Goal: Complete application form: Complete application form

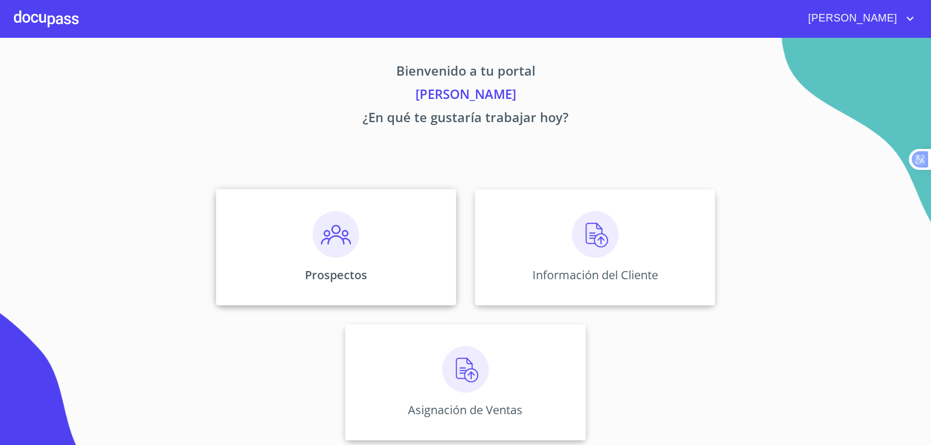
click at [357, 244] on div "Prospectos" at bounding box center [336, 247] width 240 height 116
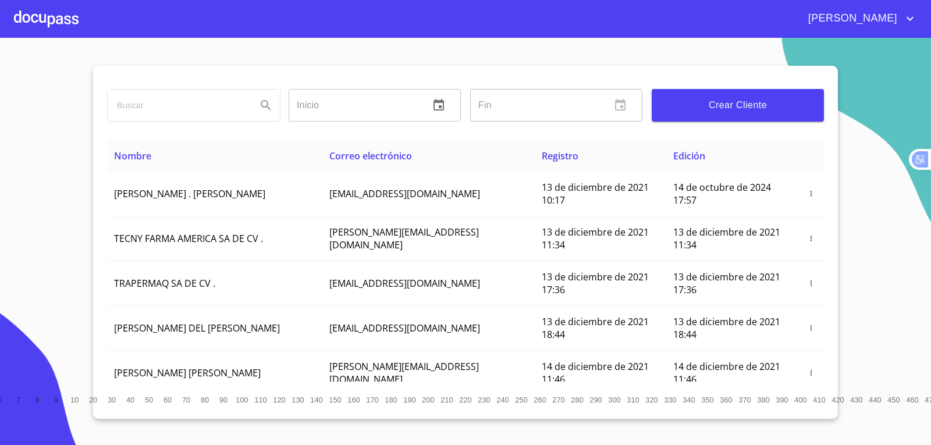
click at [140, 97] on input "search" at bounding box center [178, 105] width 140 height 31
type input "[PERSON_NAME]"
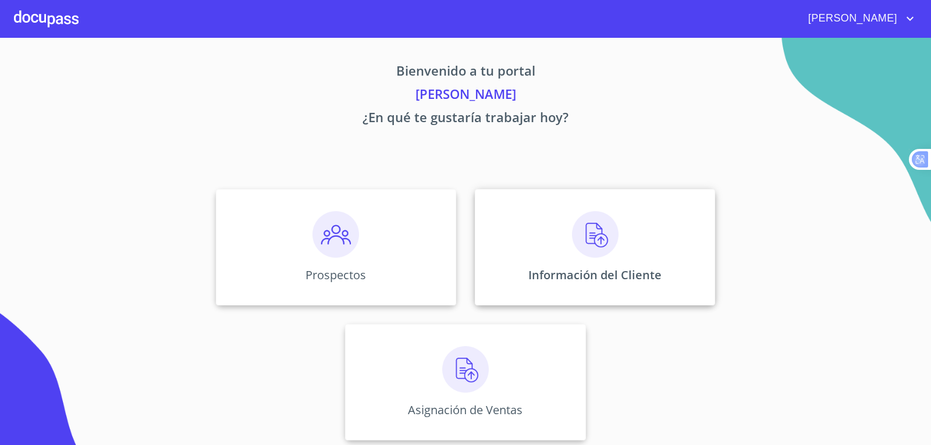
click at [574, 232] on img at bounding box center [595, 234] width 47 height 47
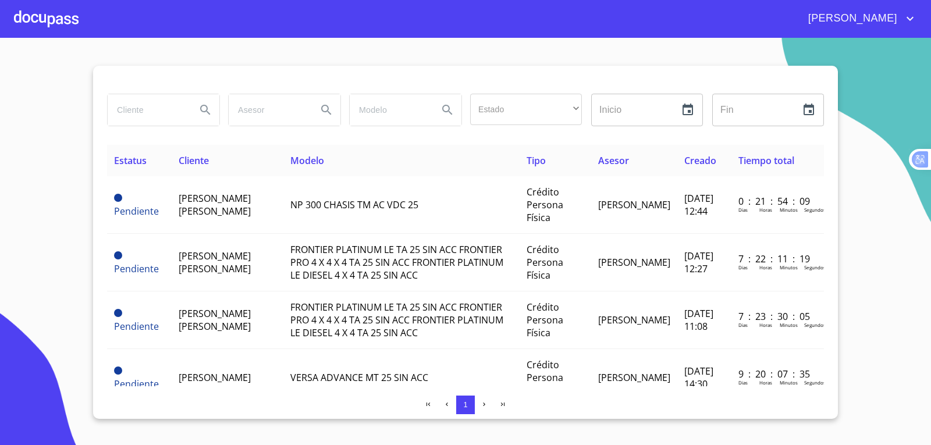
click at [159, 119] on input "search" at bounding box center [147, 109] width 79 height 31
type input "[PERSON_NAME]"
click at [208, 108] on icon "Search" at bounding box center [205, 110] width 14 height 14
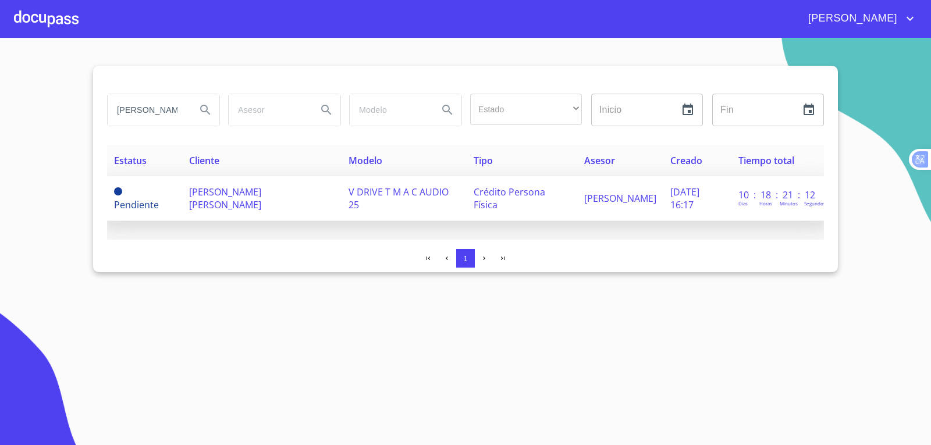
click at [204, 192] on span "[PERSON_NAME] [PERSON_NAME]" at bounding box center [225, 199] width 72 height 26
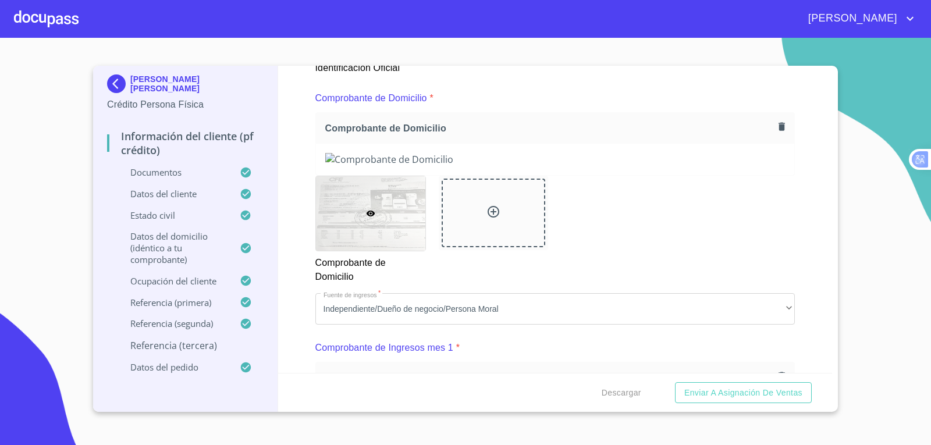
scroll to position [605, 0]
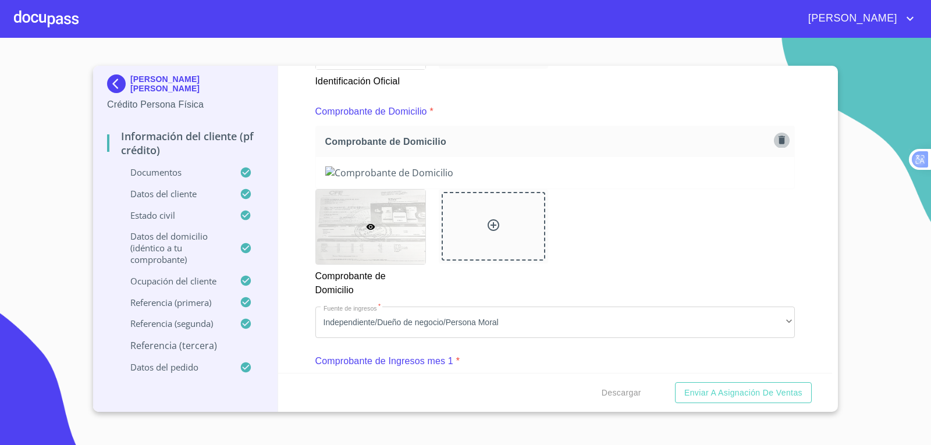
click at [778, 136] on icon "button" at bounding box center [781, 139] width 11 height 11
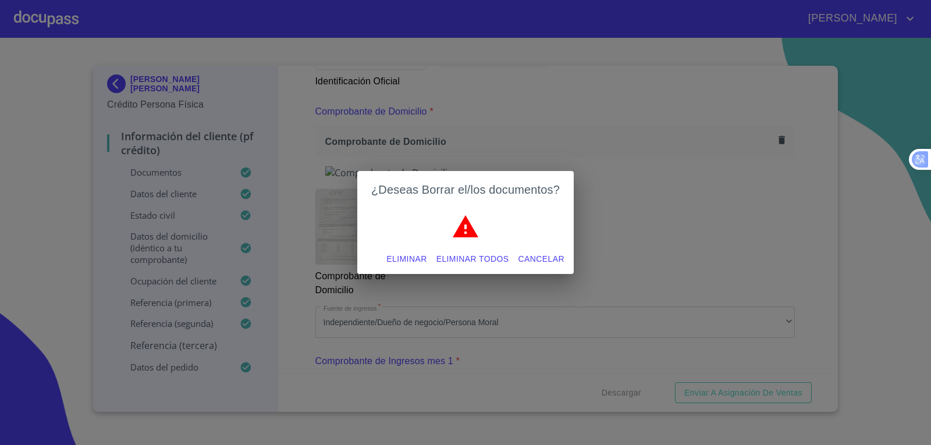
click at [388, 258] on span "Eliminar" at bounding box center [406, 259] width 40 height 15
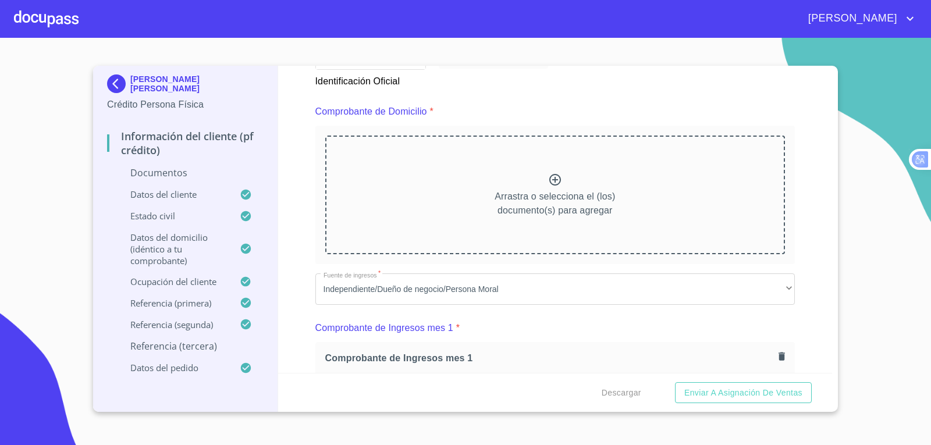
click at [554, 179] on icon at bounding box center [555, 180] width 14 height 14
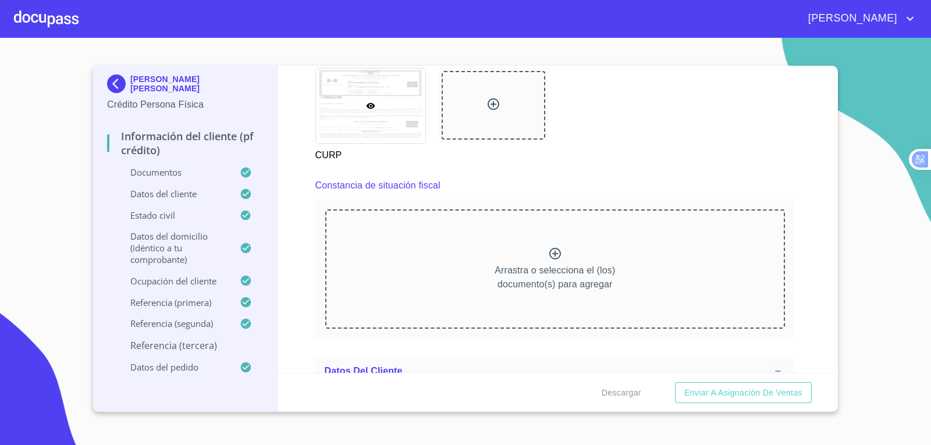
scroll to position [3166, 0]
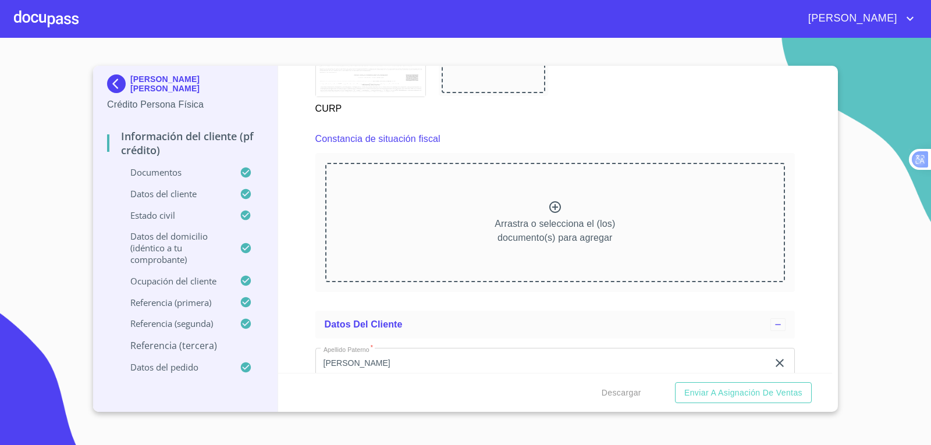
click at [548, 211] on icon at bounding box center [555, 207] width 14 height 14
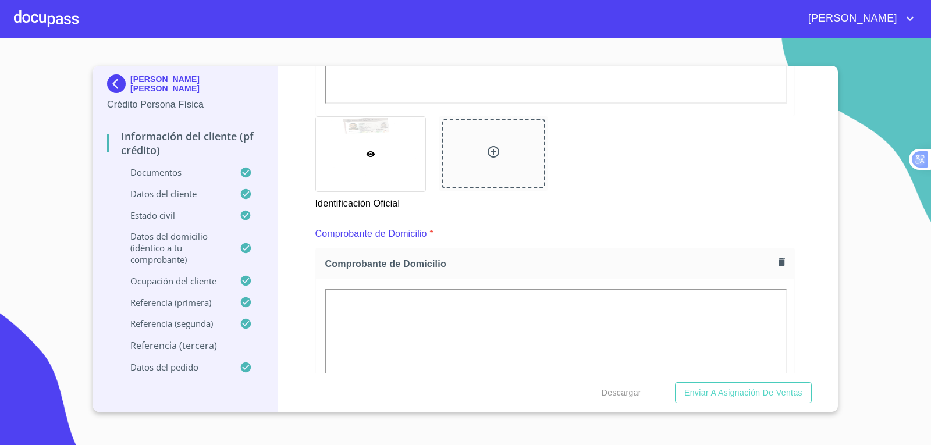
scroll to position [482, 0]
click at [622, 393] on span "Descargar" at bounding box center [622, 393] width 40 height 15
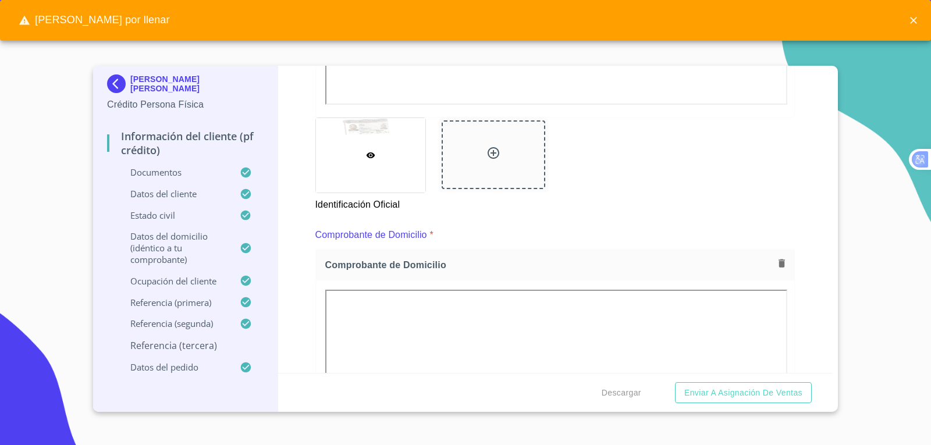
click at [793, 171] on div "Identificación Oficial" at bounding box center [555, 165] width 494 height 108
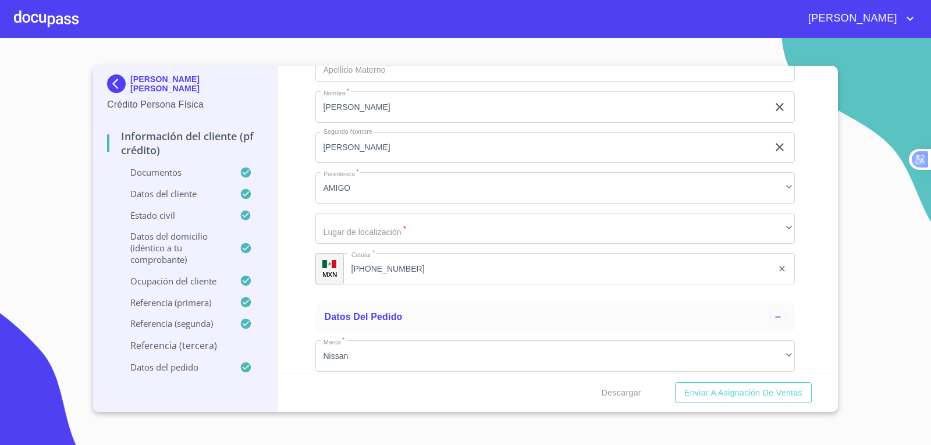
scroll to position [6593, 0]
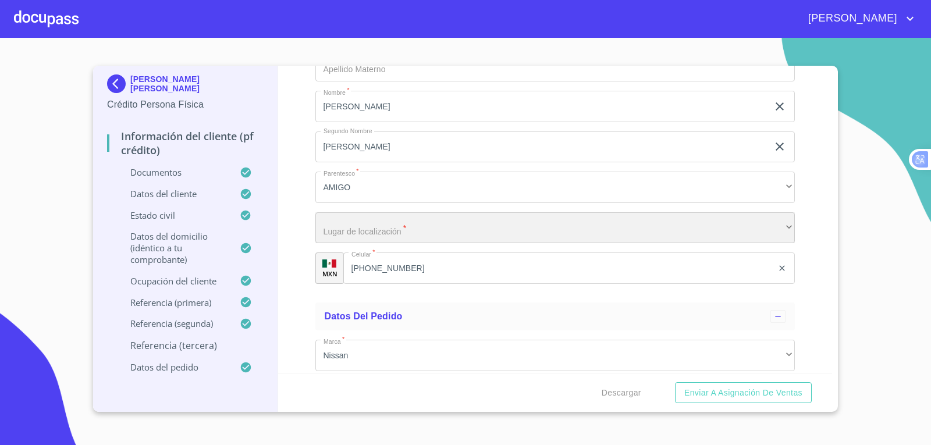
click at [760, 231] on div "​" at bounding box center [555, 227] width 480 height 31
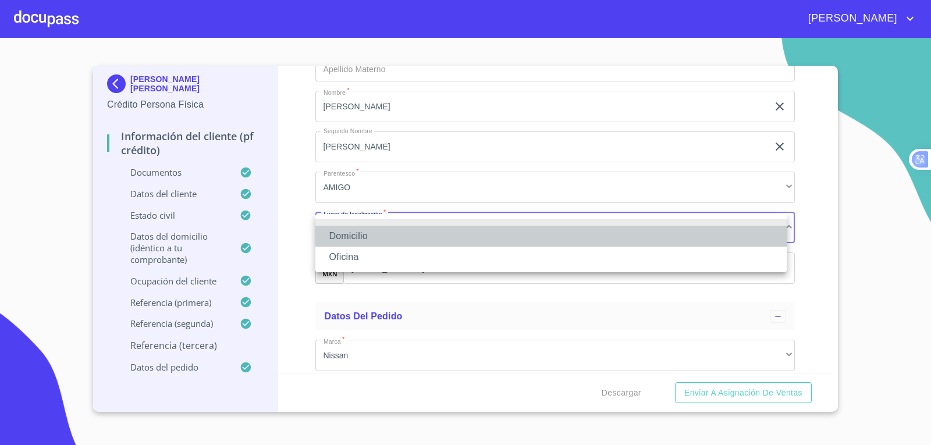
click at [669, 244] on li "Domicilio" at bounding box center [550, 236] width 471 height 21
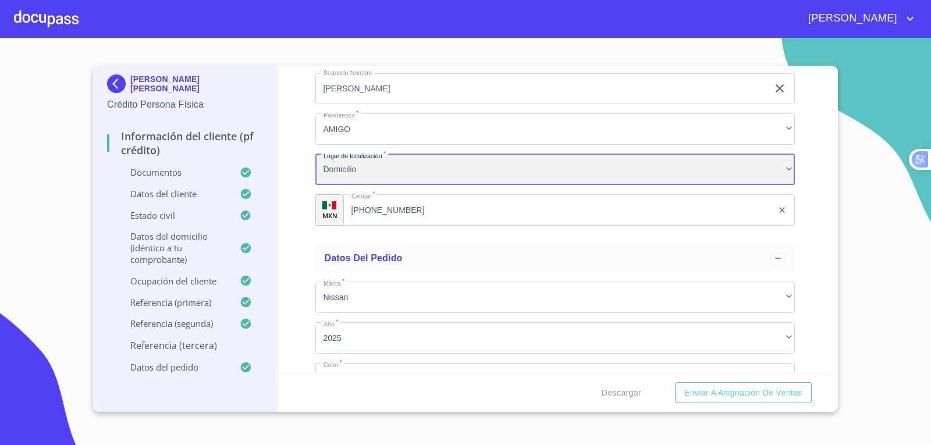
scroll to position [6768, 0]
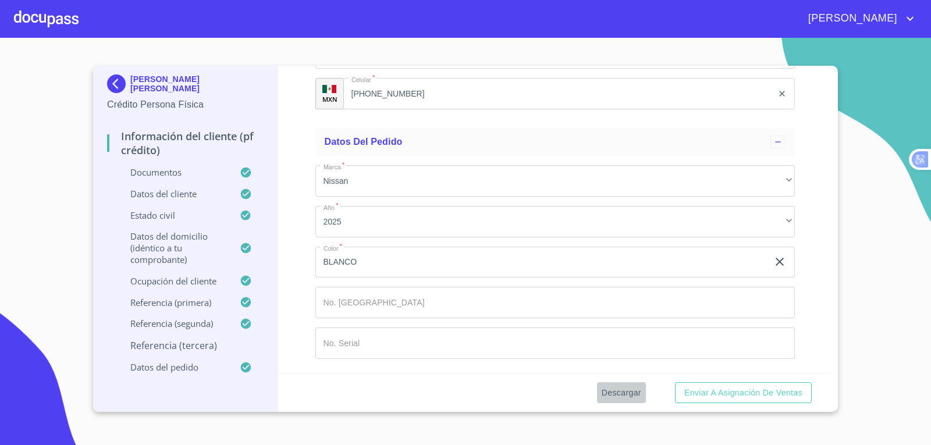
click at [624, 395] on span "Descargar" at bounding box center [622, 393] width 40 height 15
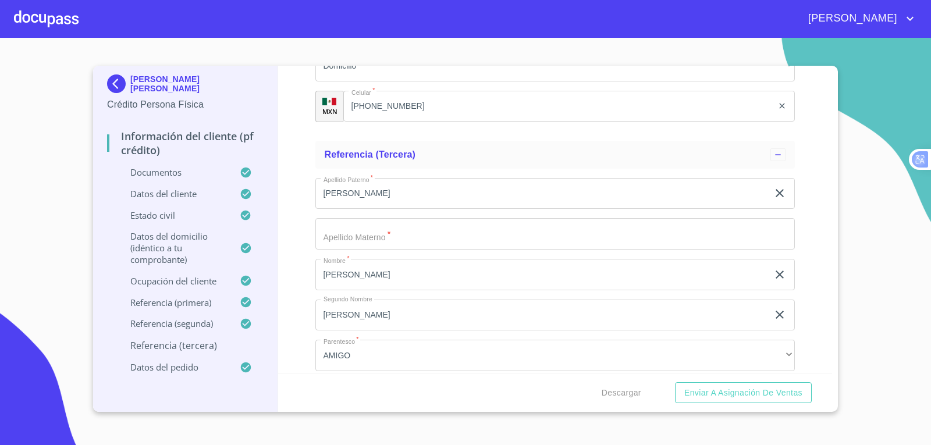
scroll to position [6419, 0]
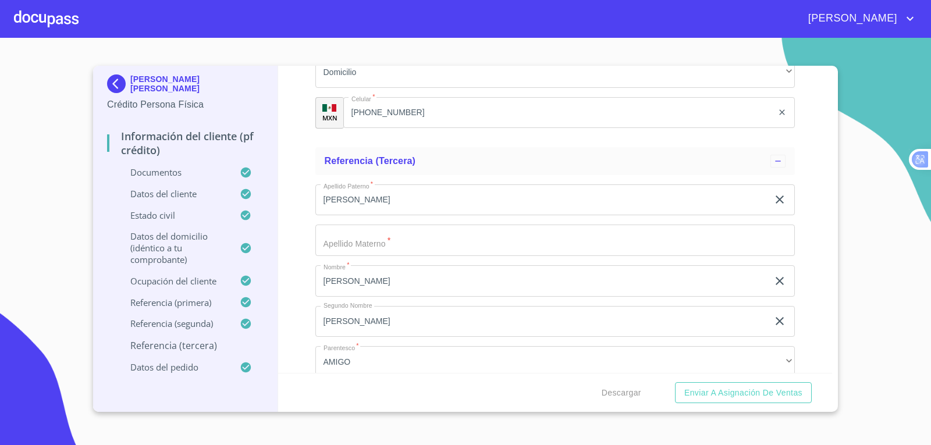
click at [401, 243] on input "Documento de identificación   *" at bounding box center [555, 240] width 480 height 31
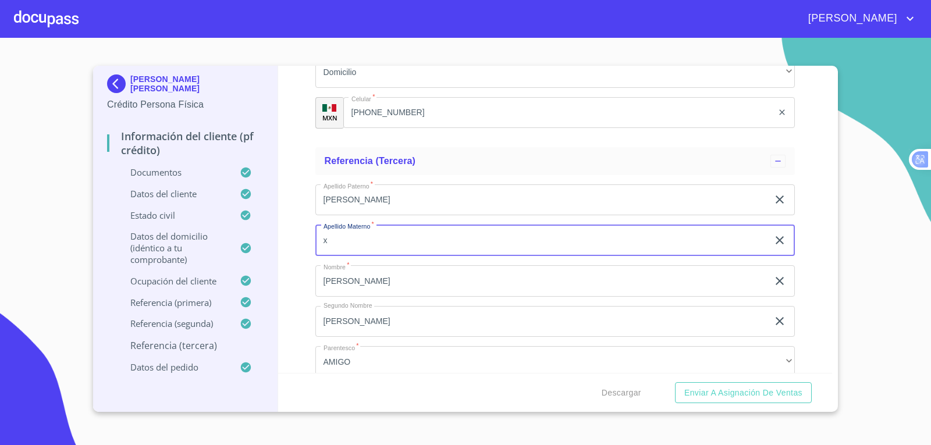
type input "x"
click at [815, 276] on div "Información del cliente (PF crédito) Documentos Documento de identificación   *…" at bounding box center [555, 219] width 555 height 307
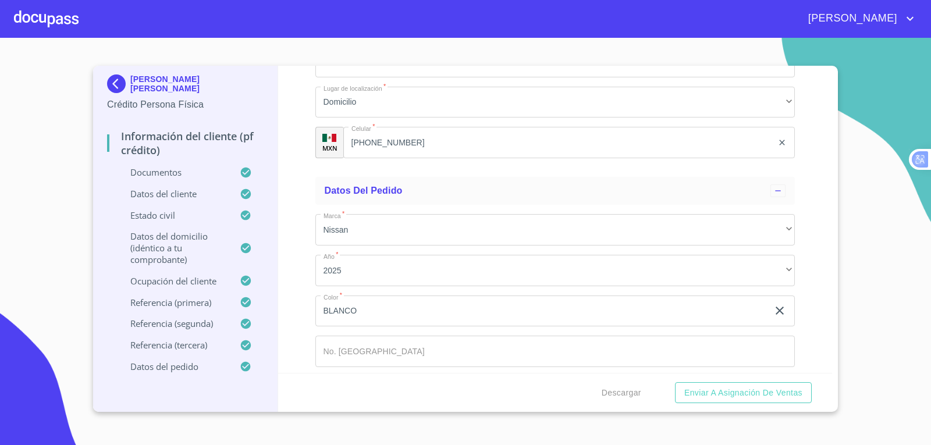
scroll to position [6768, 0]
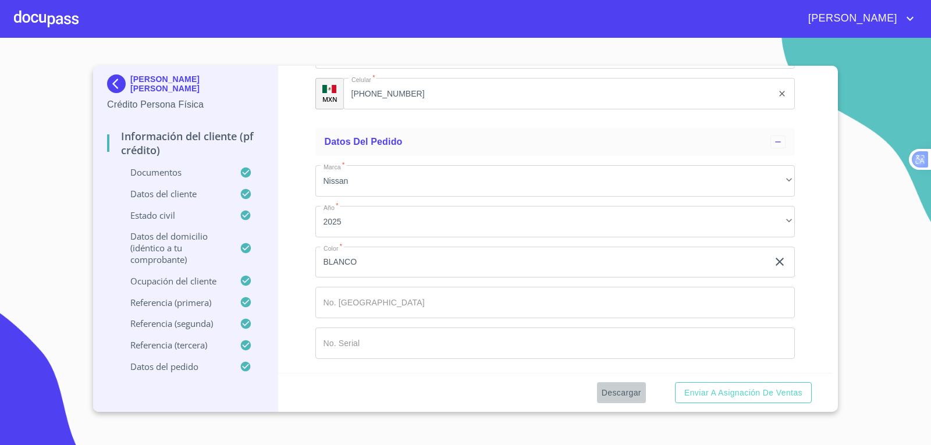
click at [618, 393] on span "Descargar" at bounding box center [622, 393] width 40 height 15
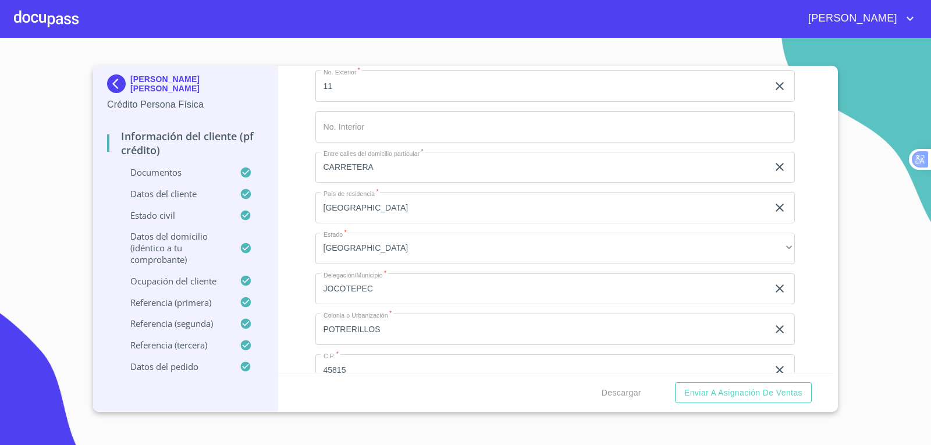
scroll to position [4482, 0]
click at [618, 394] on span "Descargar" at bounding box center [622, 393] width 40 height 15
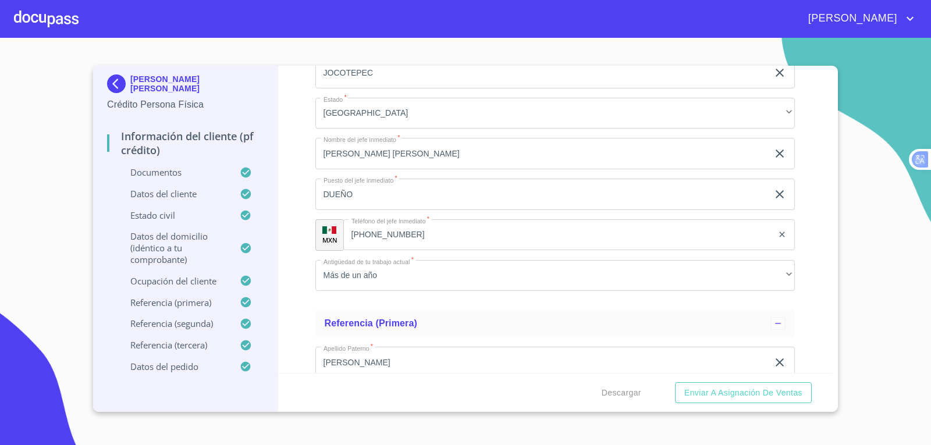
scroll to position [5704, 0]
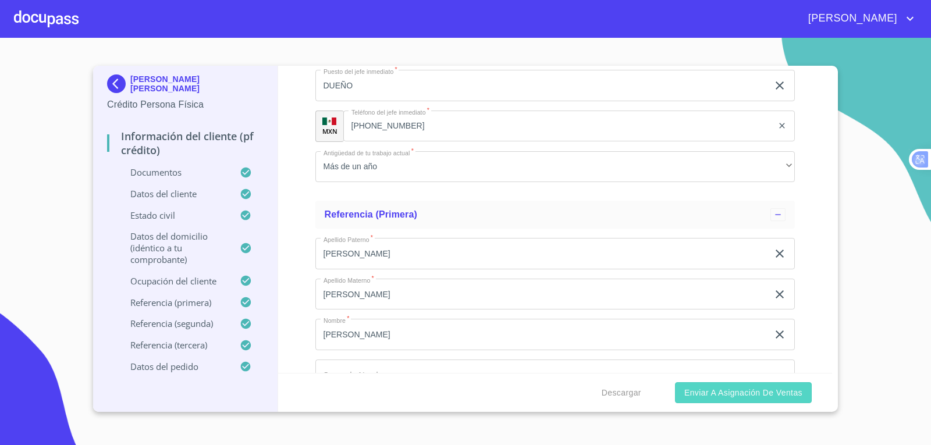
click at [721, 399] on span "Enviar a Asignación de Ventas" at bounding box center [743, 393] width 118 height 15
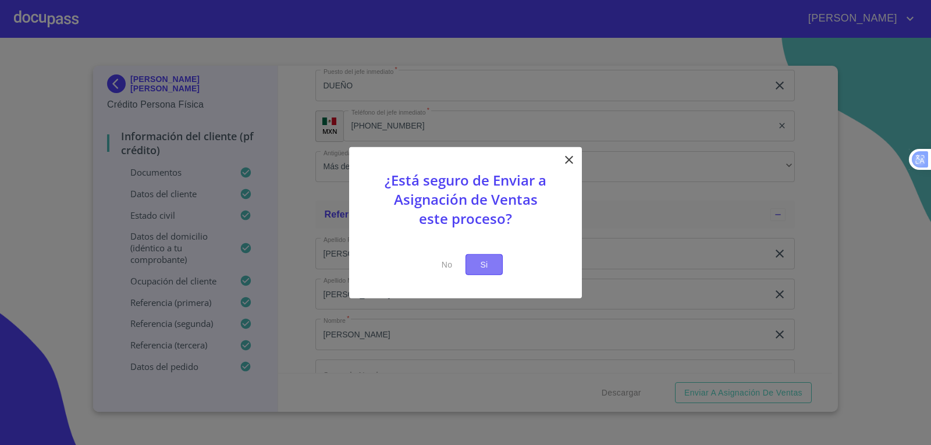
click at [485, 264] on span "Si" at bounding box center [484, 264] width 19 height 15
